Goal: Navigation & Orientation: Go to known website

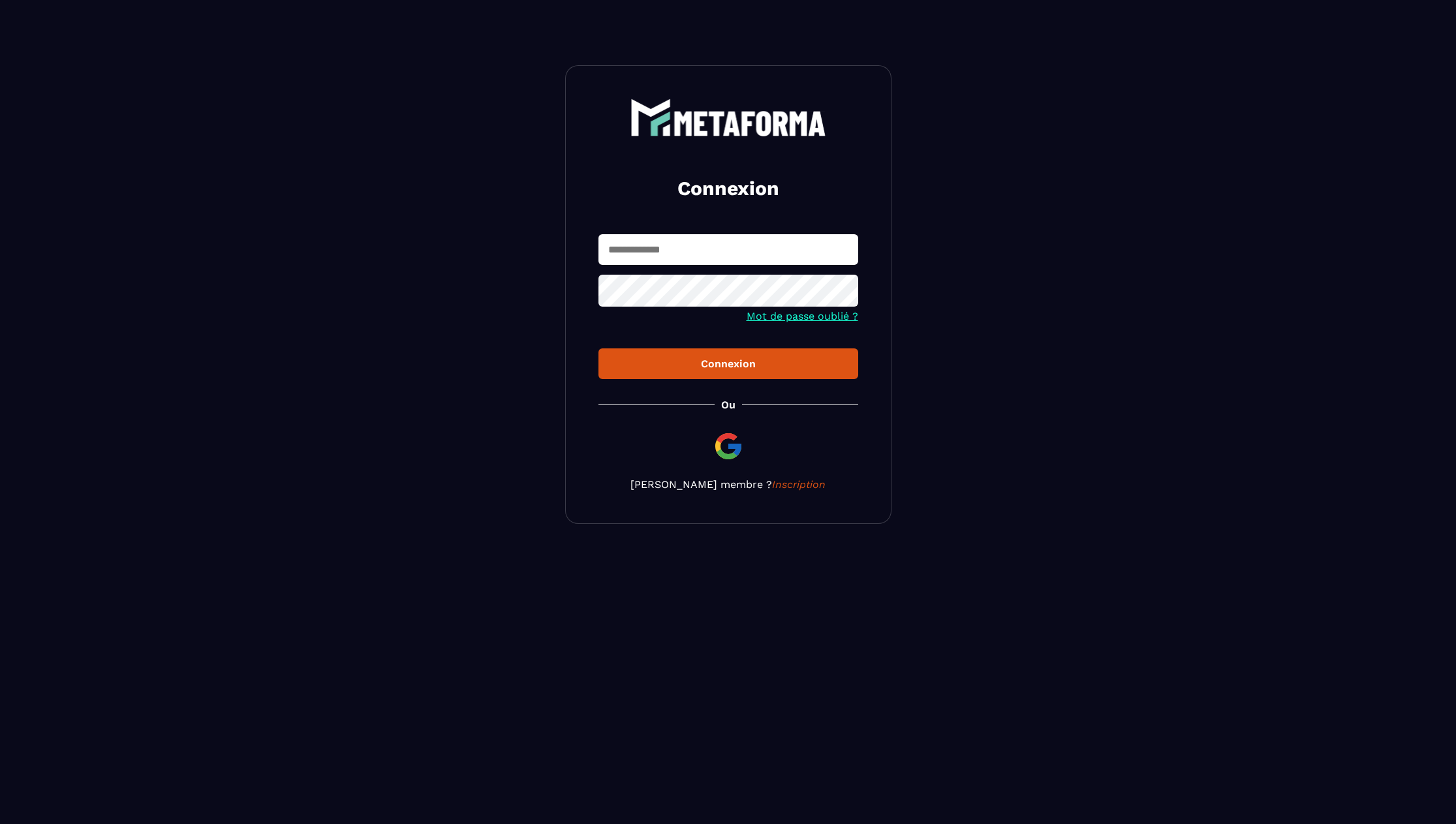
click at [727, 448] on img at bounding box center [728, 446] width 31 height 31
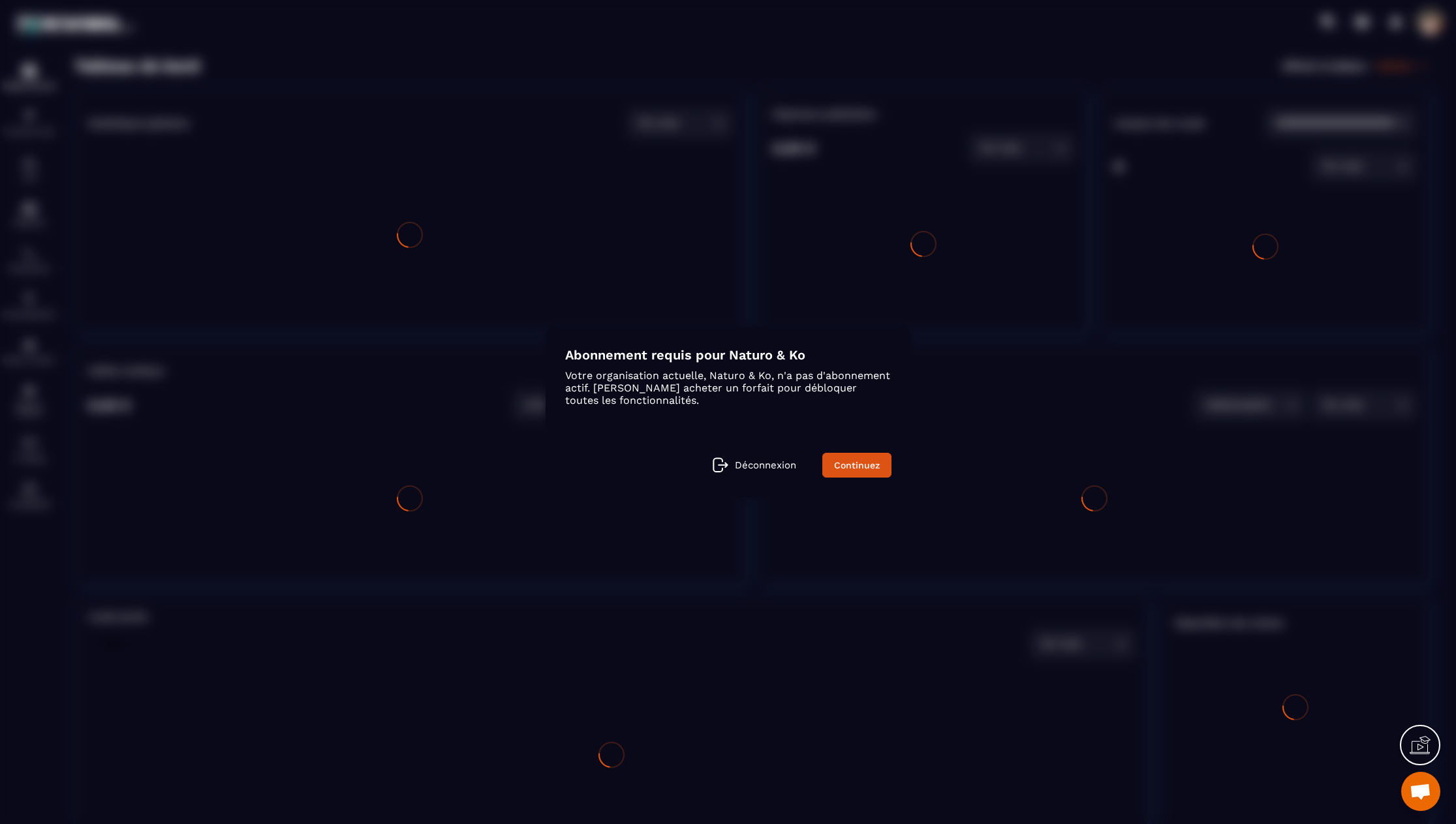
click at [748, 466] on p "Déconnexion" at bounding box center [765, 465] width 62 height 12
